Goal: Task Accomplishment & Management: Complete application form

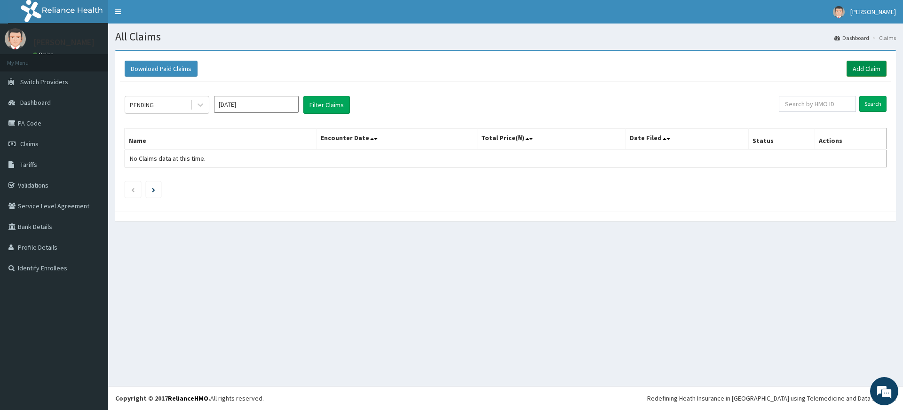
click at [869, 69] on link "Add Claim" at bounding box center [867, 69] width 40 height 16
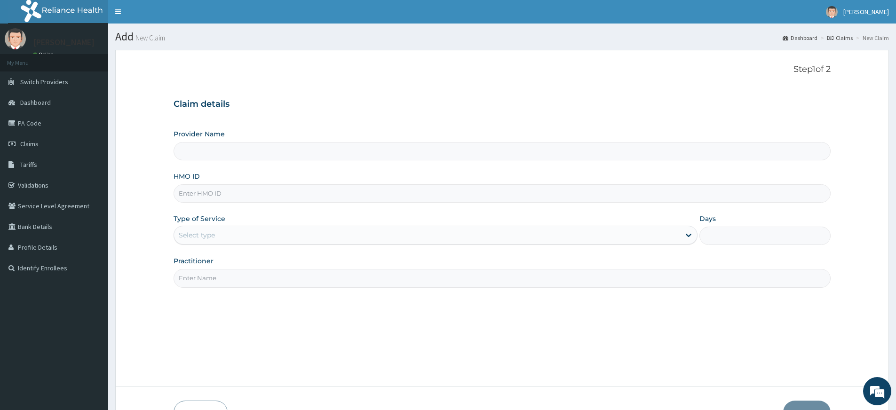
type input "Pure Fitness Africa | Lekki (fka Fitness Central)"
type input "1"
click at [206, 282] on input "Practitioner" at bounding box center [502, 278] width 657 height 18
type input "pure fitness africa"
click at [264, 195] on input "HMO ID" at bounding box center [502, 193] width 657 height 18
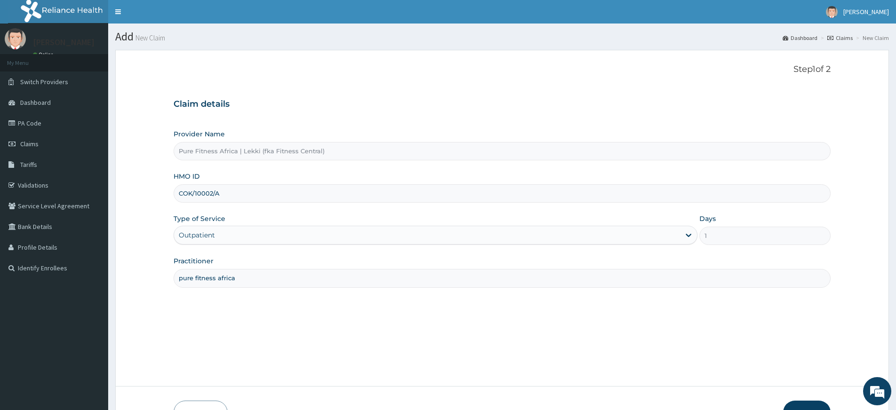
scroll to position [61, 0]
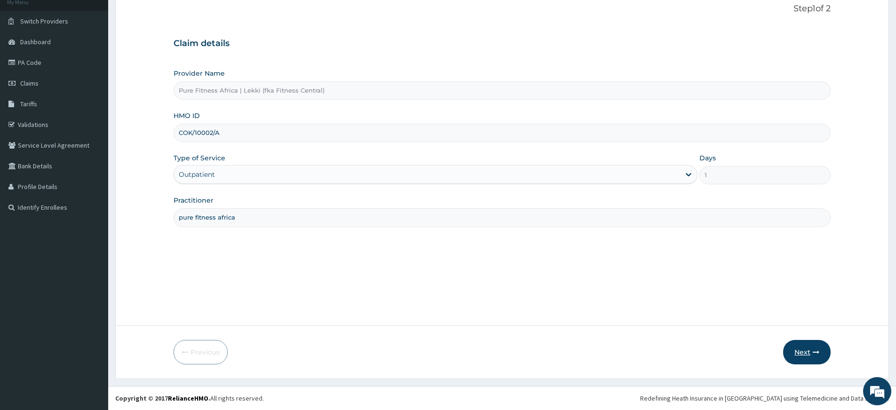
type input "COK/10002/A"
click at [808, 350] on button "Next" at bounding box center [807, 352] width 48 height 24
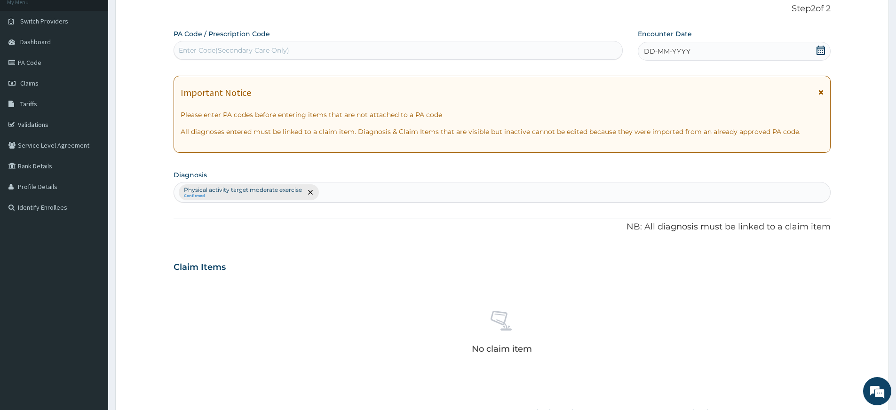
click at [667, 48] on span "DD-MM-YYYY" at bounding box center [667, 51] width 47 height 9
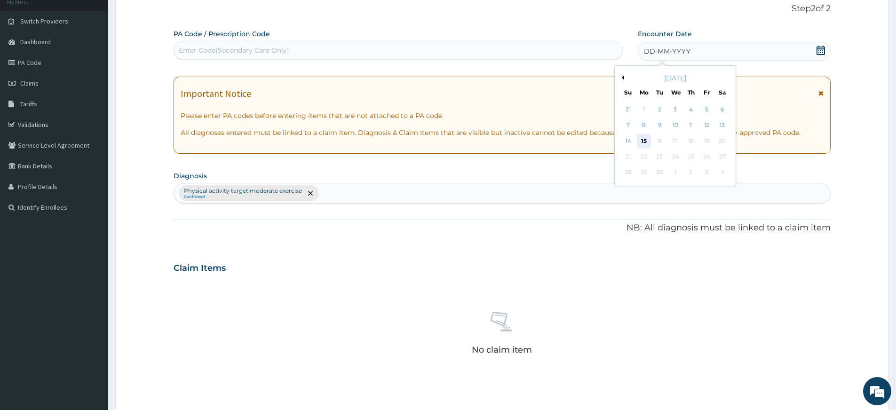
click at [644, 142] on div "15" at bounding box center [644, 141] width 14 height 14
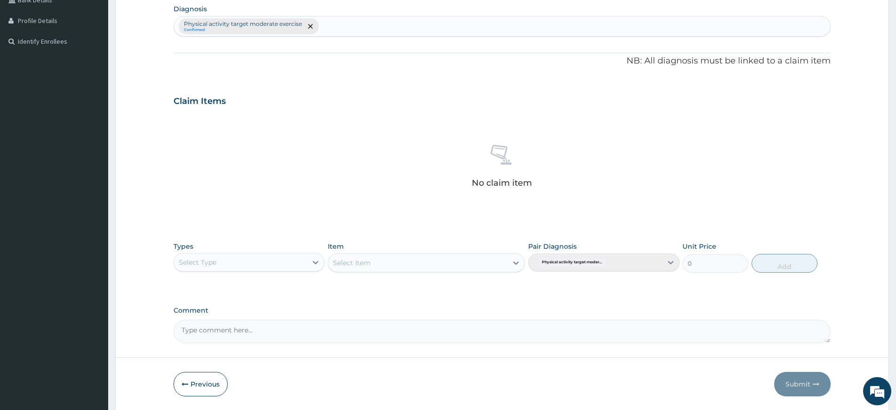
scroll to position [259, 0]
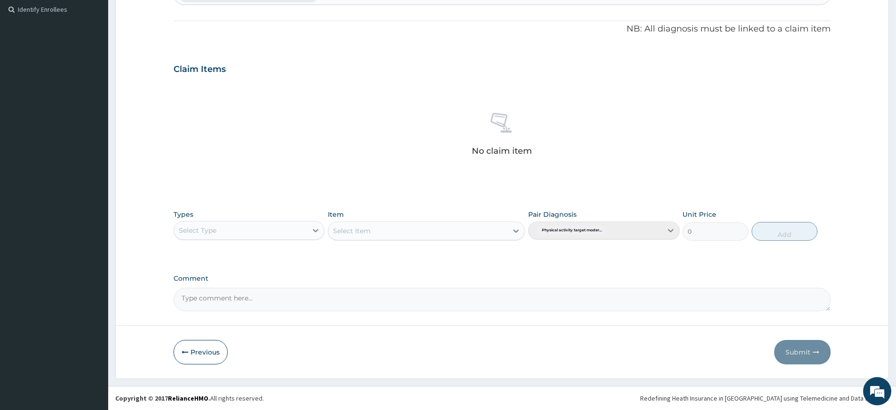
drag, startPoint x: 289, startPoint y: 226, endPoint x: 288, endPoint y: 231, distance: 4.8
click at [288, 226] on div "Select Type" at bounding box center [240, 230] width 133 height 15
click at [235, 367] on div "Gym" at bounding box center [249, 374] width 151 height 17
click at [431, 231] on div "Select Item" at bounding box center [426, 231] width 197 height 19
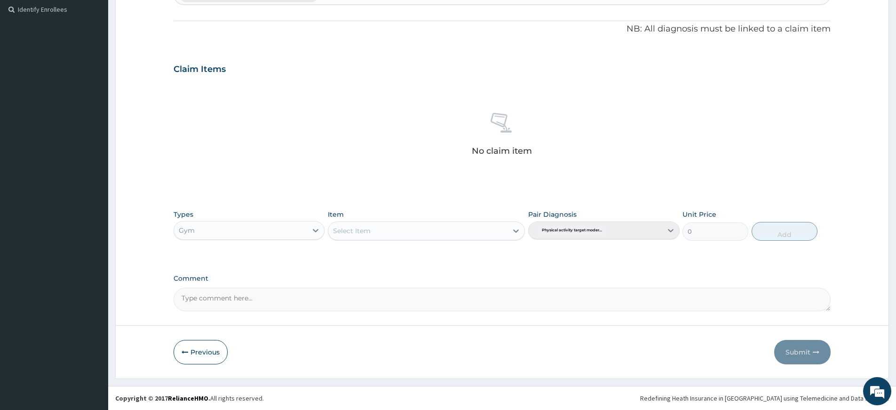
click at [453, 233] on div "Select Item" at bounding box center [417, 230] width 179 height 15
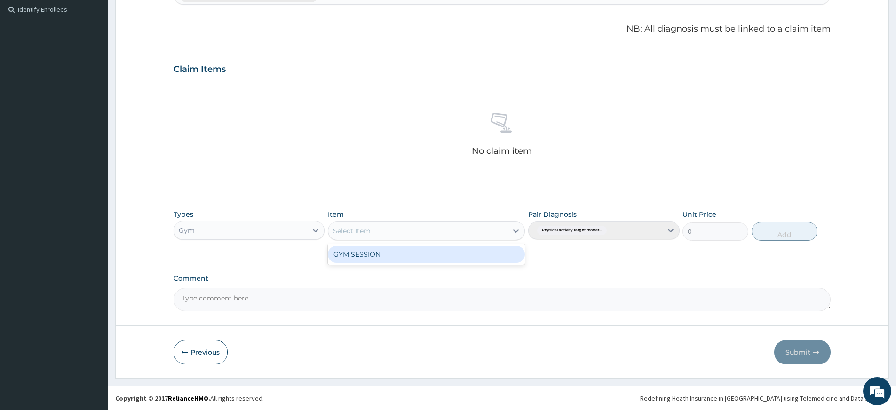
click at [437, 253] on div "GYM SESSION" at bounding box center [426, 254] width 197 height 17
type input "3000"
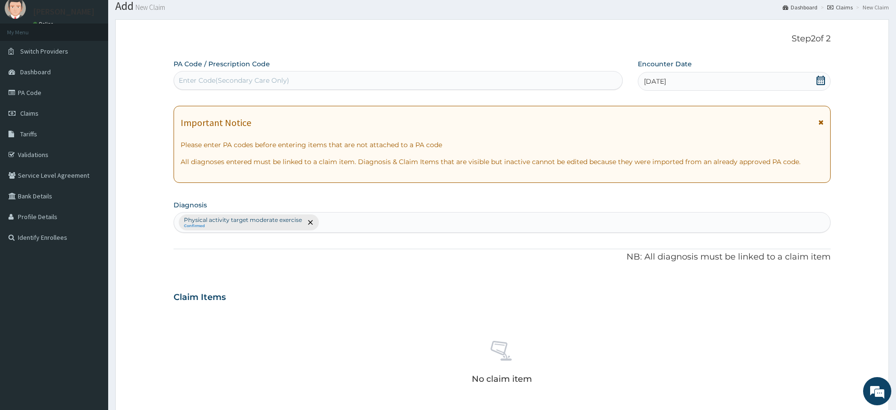
scroll to position [0, 0]
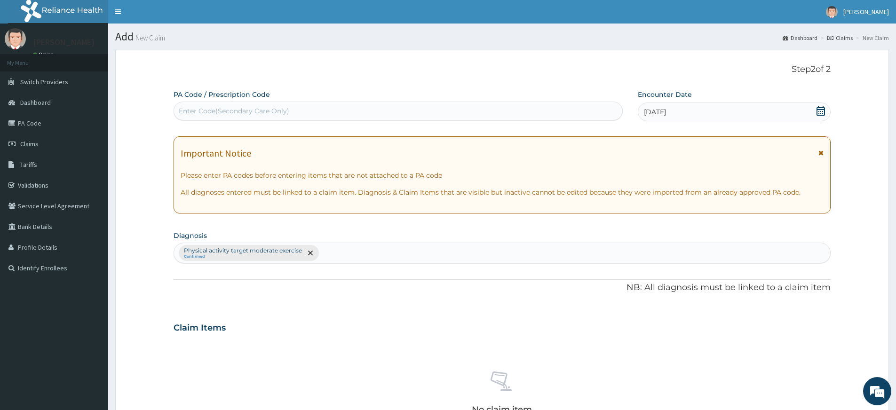
click at [376, 106] on div "Enter Code(Secondary Care Only)" at bounding box center [398, 110] width 448 height 15
type input "PA/0734AD"
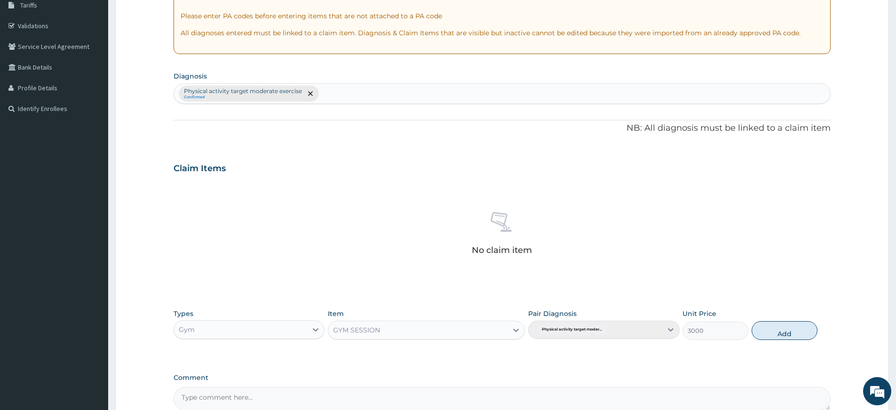
scroll to position [259, 0]
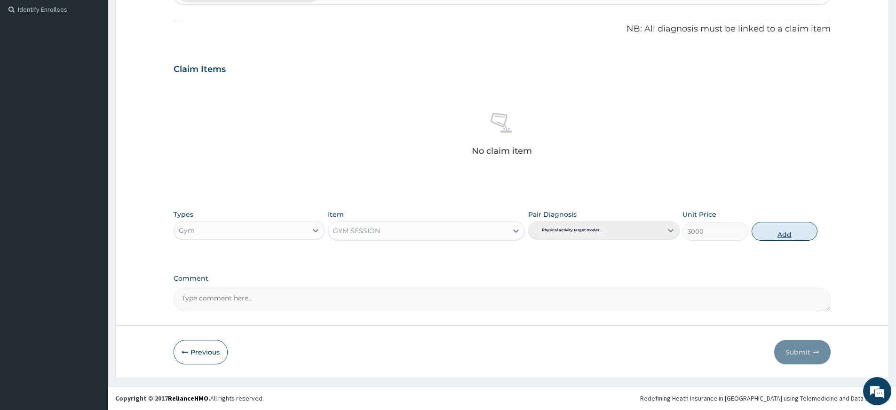
click at [791, 235] on button "Add" at bounding box center [785, 231] width 66 height 19
type input "0"
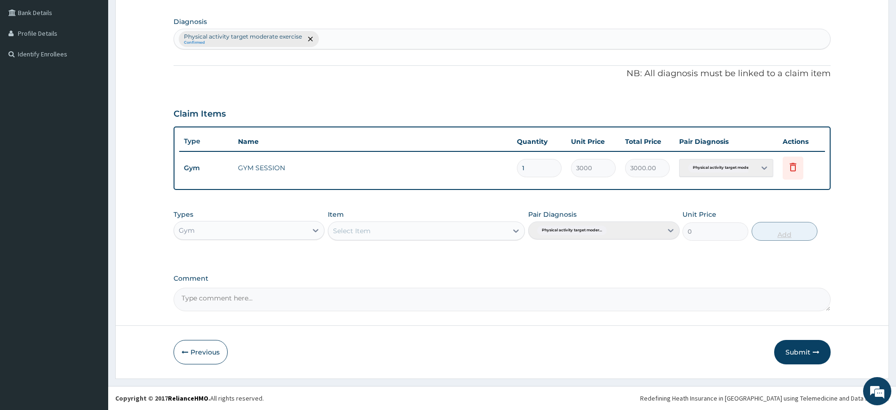
scroll to position [214, 0]
click at [810, 353] on button "Submit" at bounding box center [802, 352] width 56 height 24
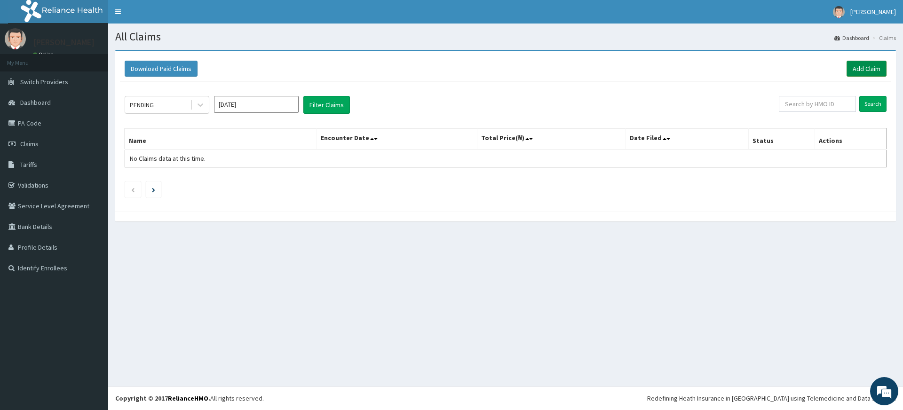
click at [875, 70] on link "Add Claim" at bounding box center [867, 69] width 40 height 16
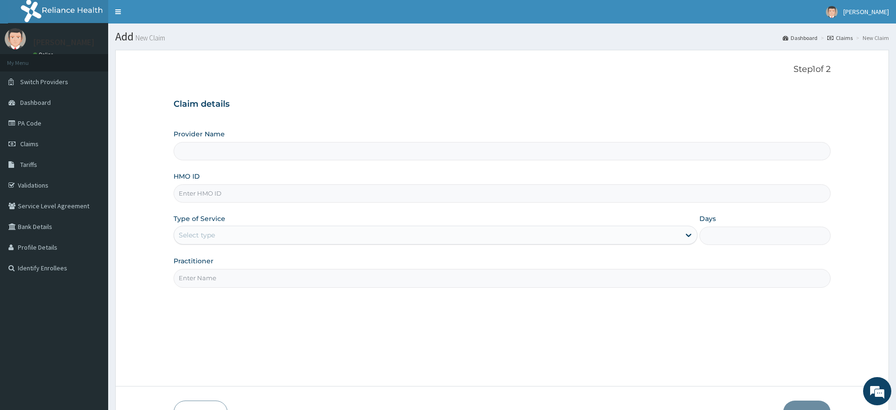
type input "Pure Fitness Africa | Lekki (fka Fitness Central)"
type input "1"
click at [215, 188] on input "HMO ID" at bounding box center [502, 193] width 657 height 18
type input "rnc/10011/a"
click at [223, 277] on input "Practitioner" at bounding box center [502, 278] width 657 height 18
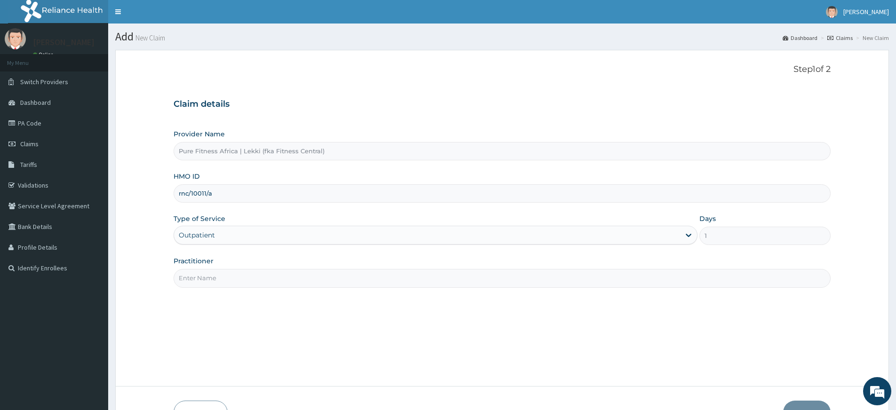
type input "pure fitness africa"
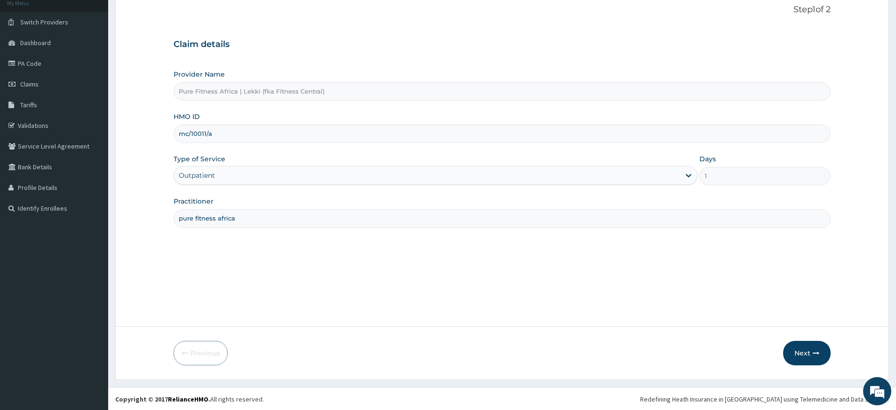
scroll to position [61, 0]
click at [800, 354] on button "Next" at bounding box center [807, 352] width 48 height 24
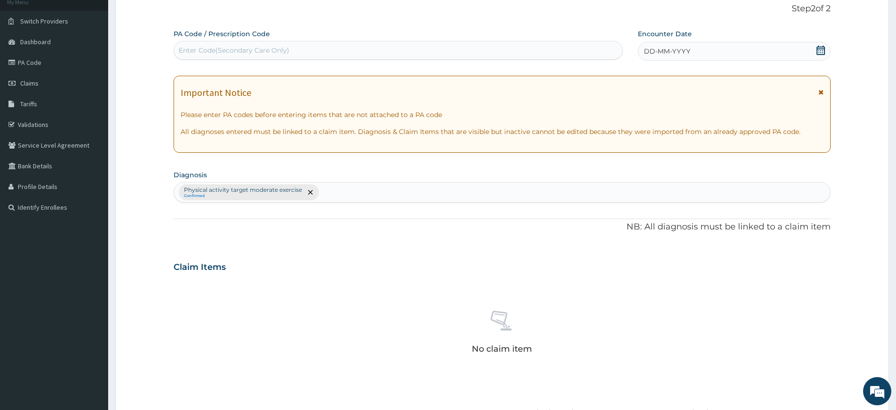
click at [358, 58] on div "Enter Code(Secondary Care Only)" at bounding box center [398, 50] width 449 height 19
type input "PA/01B09B"
click at [822, 48] on icon at bounding box center [820, 50] width 9 height 9
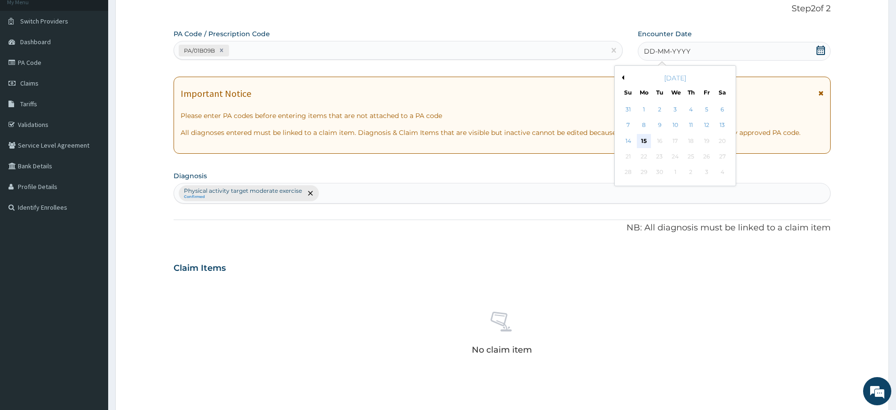
click at [647, 144] on div "15" at bounding box center [644, 141] width 14 height 14
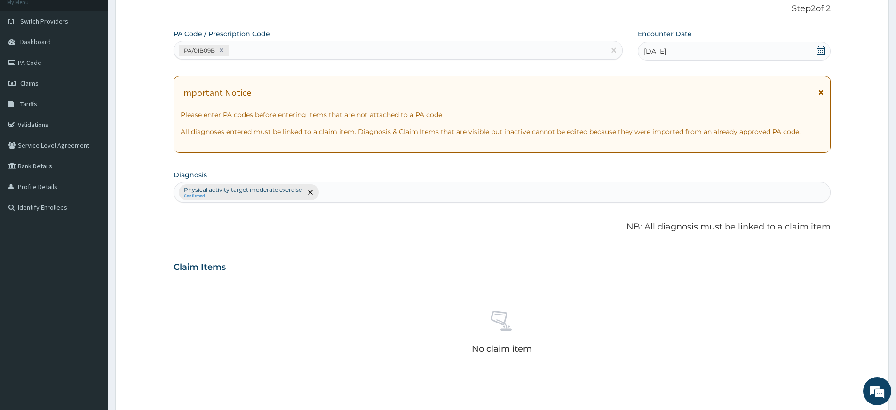
scroll to position [259, 0]
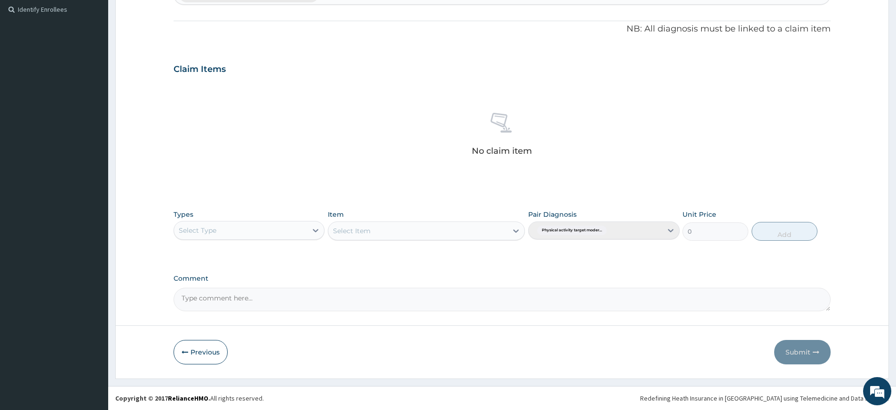
click at [234, 231] on div "Select Type" at bounding box center [240, 230] width 133 height 15
click at [243, 374] on div "Gym" at bounding box center [249, 374] width 151 height 17
click at [461, 234] on div "Select Item" at bounding box center [417, 230] width 179 height 15
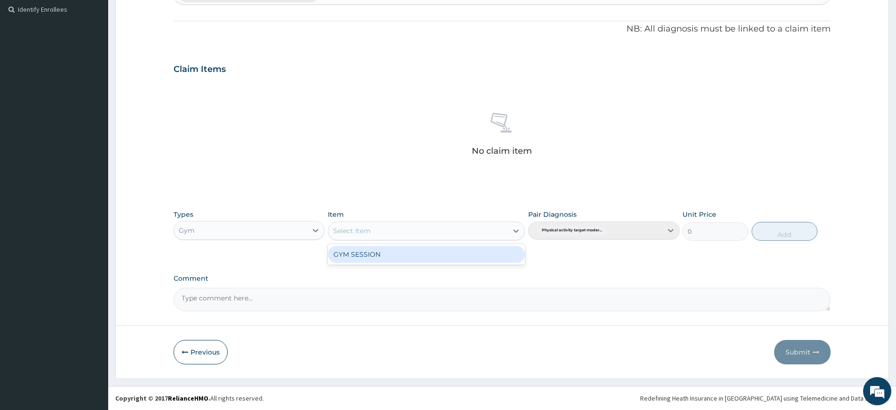
click at [442, 254] on div "GYM SESSION" at bounding box center [426, 254] width 197 height 17
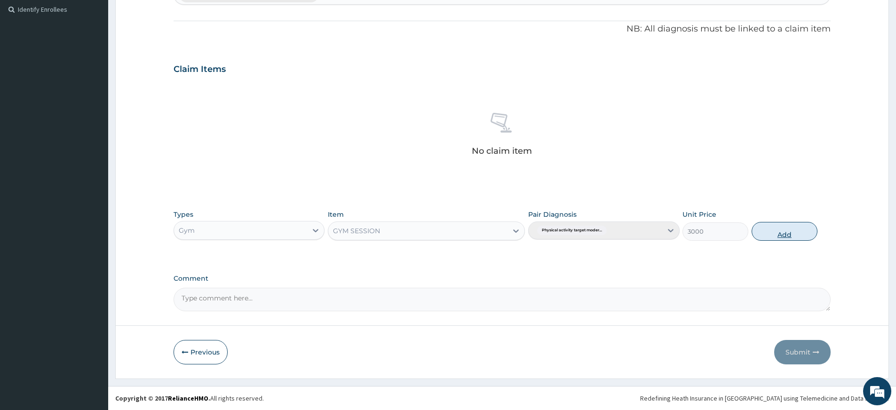
click at [790, 227] on button "Add" at bounding box center [785, 231] width 66 height 19
type input "0"
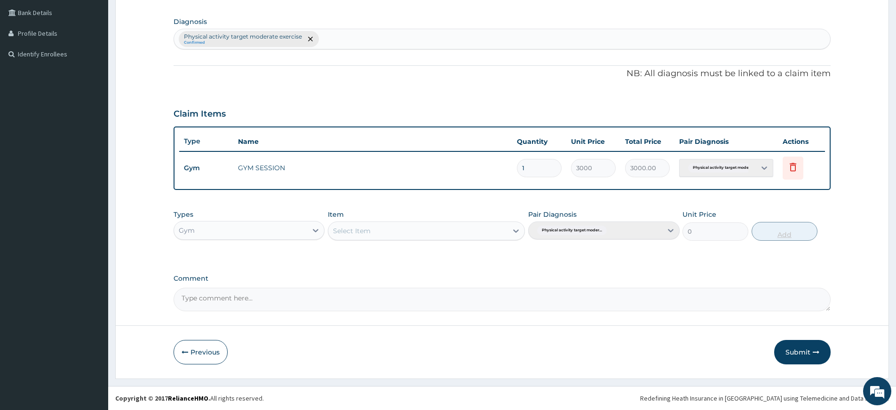
scroll to position [214, 0]
click at [801, 346] on button "Submit" at bounding box center [802, 352] width 56 height 24
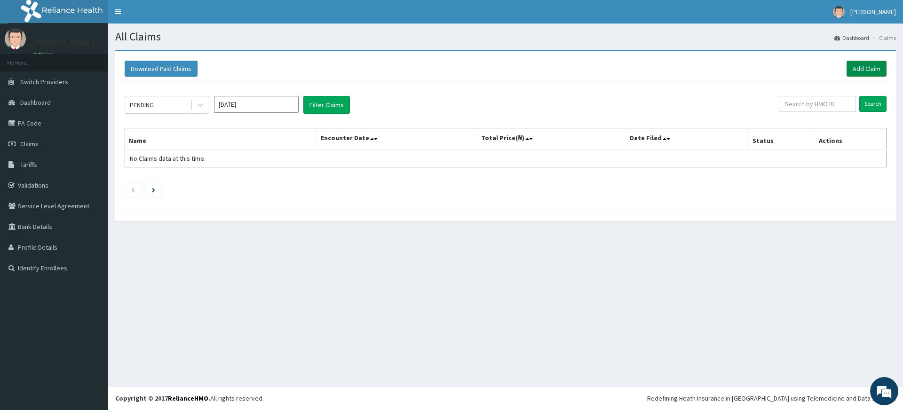
click at [873, 66] on link "Add Claim" at bounding box center [867, 69] width 40 height 16
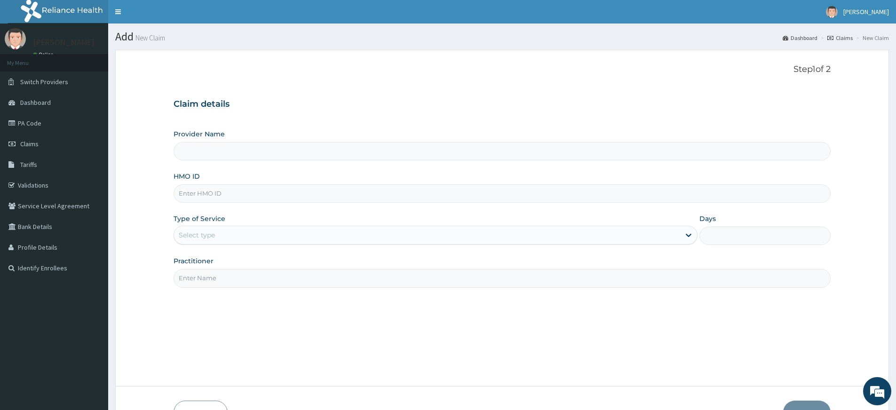
type input "Pure Fitness Africa | Lekki (fka Fitness Central)"
type input "1"
click at [239, 277] on input "Practitioner" at bounding box center [502, 278] width 657 height 18
type input "pure fitness africa"
click at [364, 197] on input "HMO ID" at bounding box center [502, 193] width 657 height 18
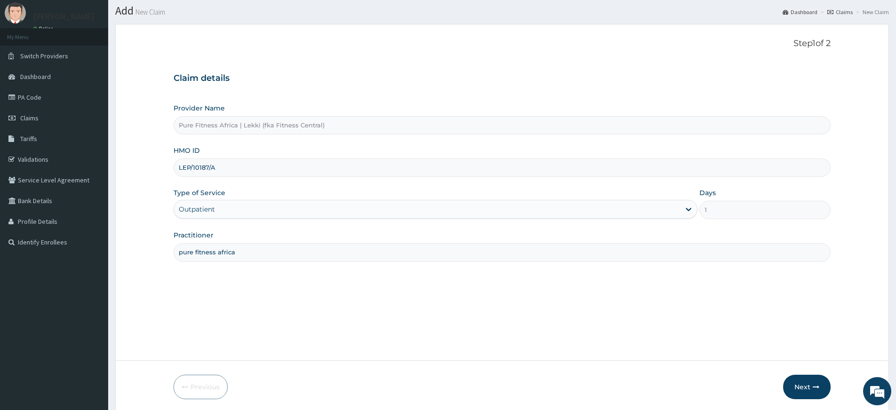
scroll to position [61, 0]
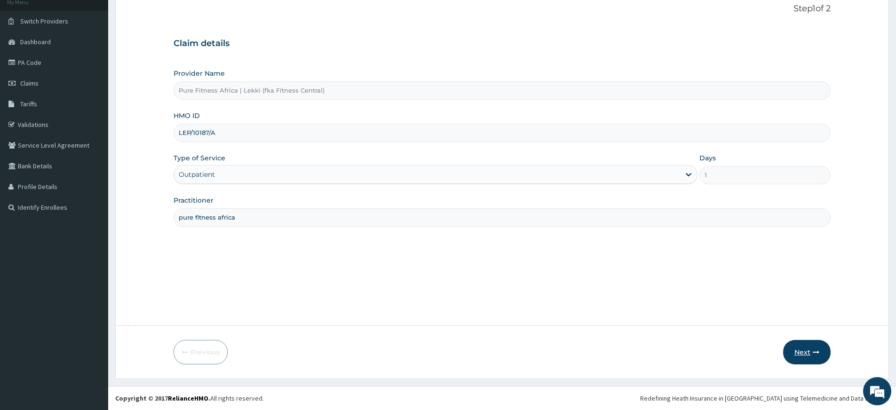
type input "LEP/10187/A"
click at [803, 353] on button "Next" at bounding box center [807, 352] width 48 height 24
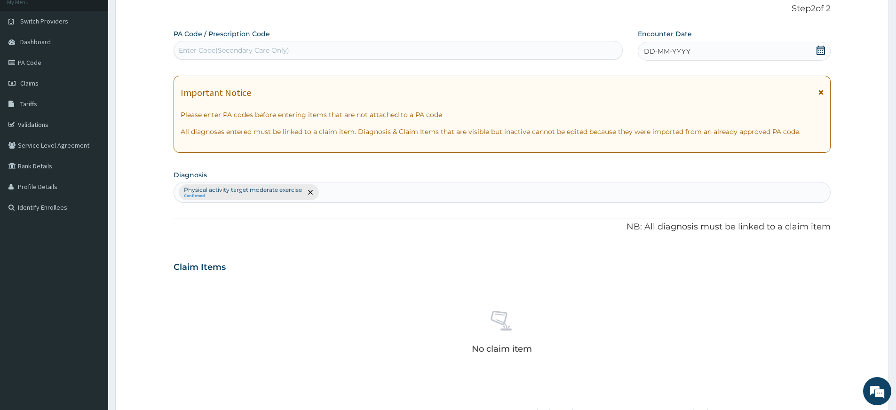
click at [661, 47] on span "DD-MM-YYYY" at bounding box center [667, 51] width 47 height 9
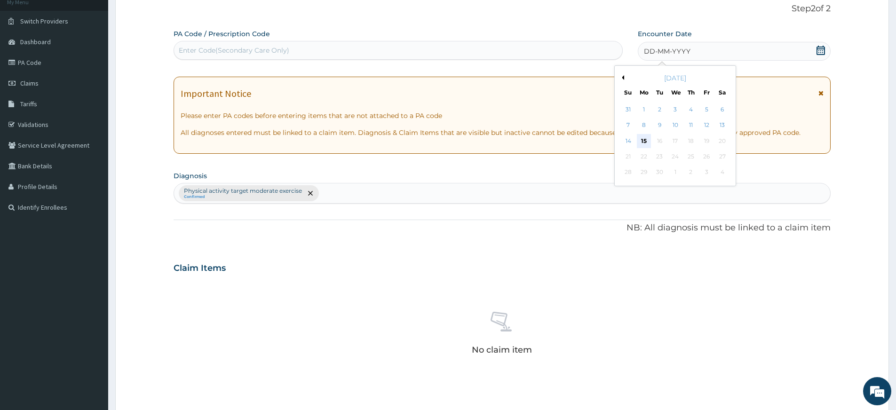
click at [640, 139] on div "15" at bounding box center [644, 141] width 14 height 14
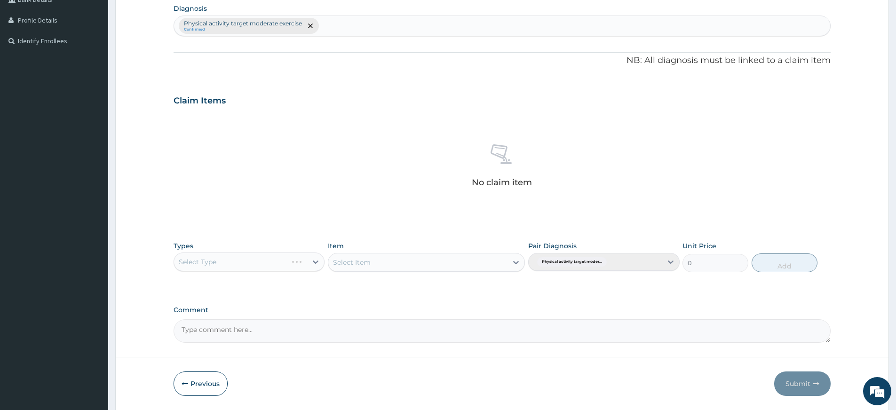
scroll to position [259, 0]
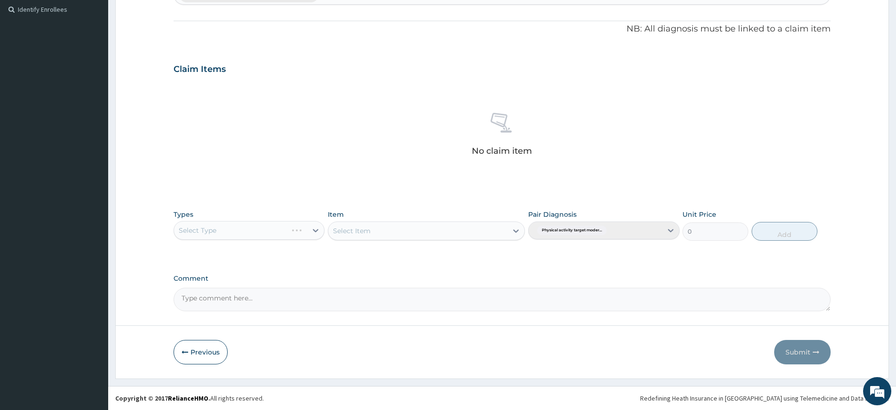
click at [319, 229] on div "Select Type" at bounding box center [249, 230] width 151 height 19
click at [285, 229] on div "Select Type" at bounding box center [249, 230] width 151 height 19
click at [302, 230] on div "Select Type" at bounding box center [249, 230] width 151 height 19
click at [313, 230] on div "Select Type" at bounding box center [249, 230] width 151 height 19
click at [348, 226] on div "Select Item" at bounding box center [426, 231] width 197 height 19
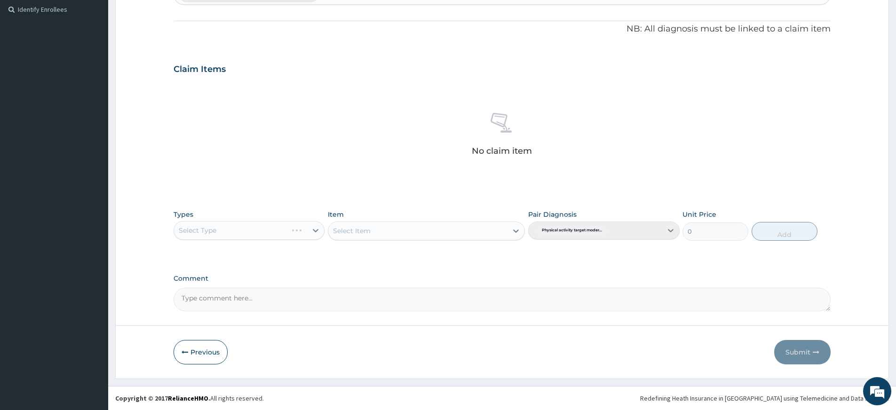
click at [316, 230] on div "Select Type" at bounding box center [249, 230] width 151 height 19
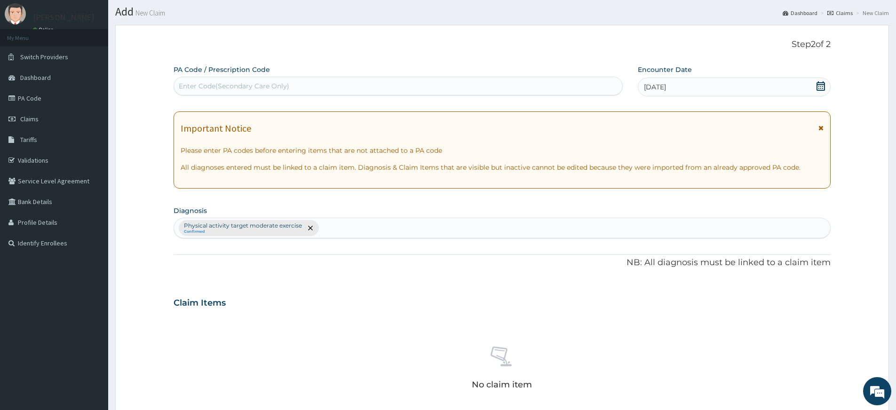
scroll to position [0, 0]
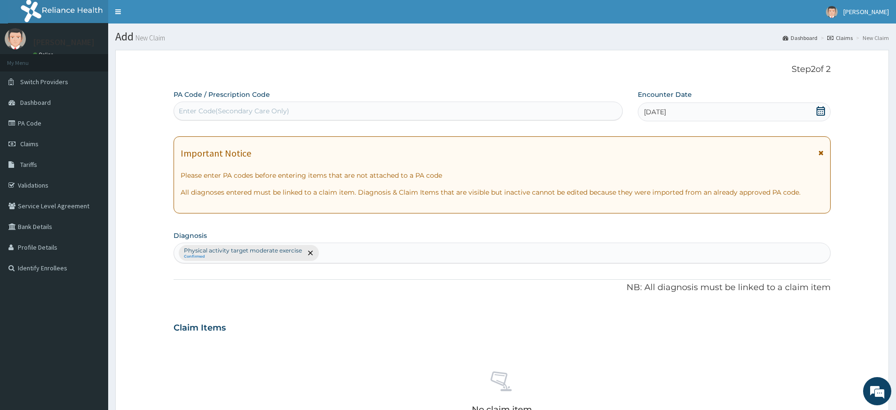
click at [383, 107] on div "Enter Code(Secondary Care Only)" at bounding box center [398, 110] width 448 height 15
type input "PA/40641F"
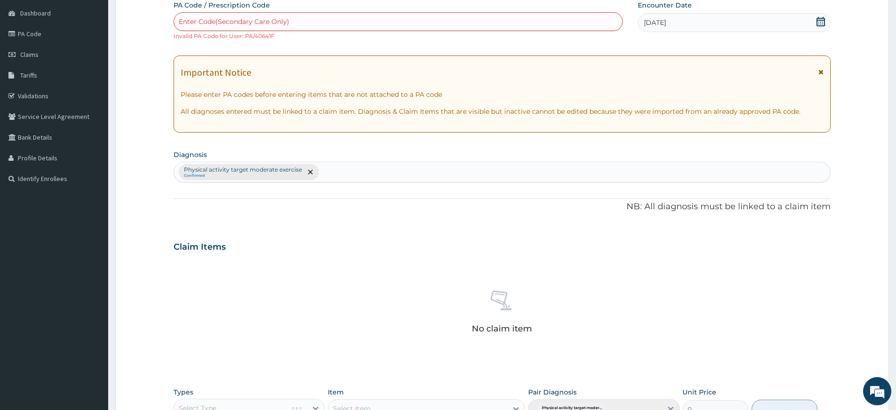
scroll to position [267, 0]
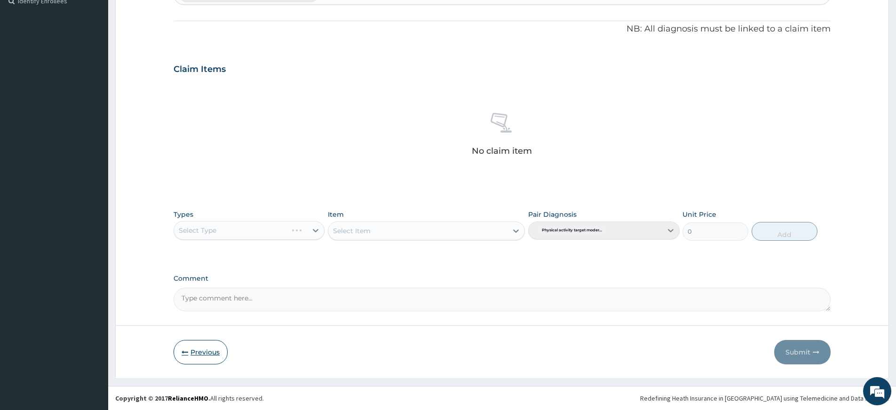
click at [207, 346] on button "Previous" at bounding box center [201, 352] width 54 height 24
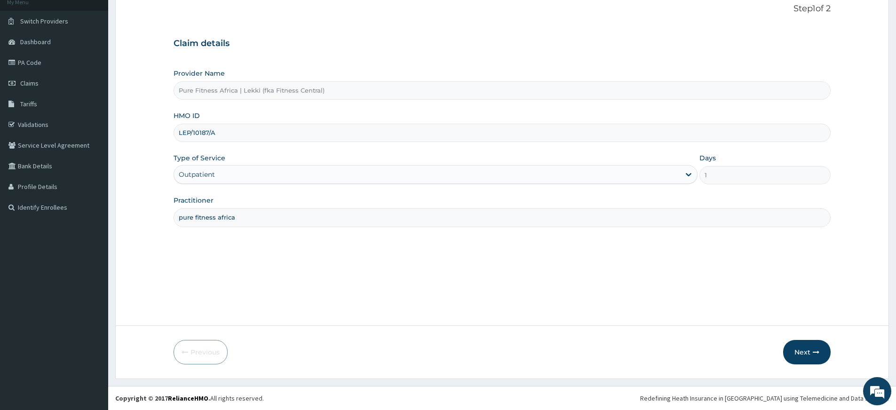
click at [257, 138] on input "LEP/10187/A" at bounding box center [502, 133] width 657 height 18
type input "LEP/10187/B"
click at [797, 352] on button "Next" at bounding box center [807, 352] width 48 height 24
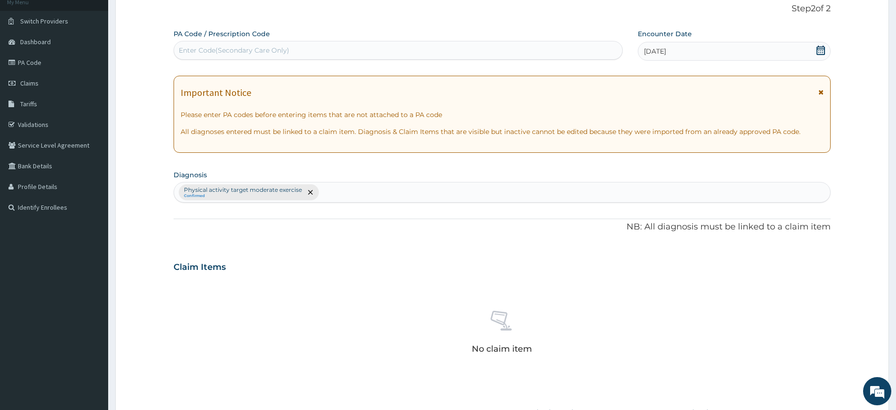
click at [318, 52] on div "Enter Code(Secondary Care Only)" at bounding box center [398, 50] width 448 height 15
type input "PA/40641F"
